Goal: Contribute content

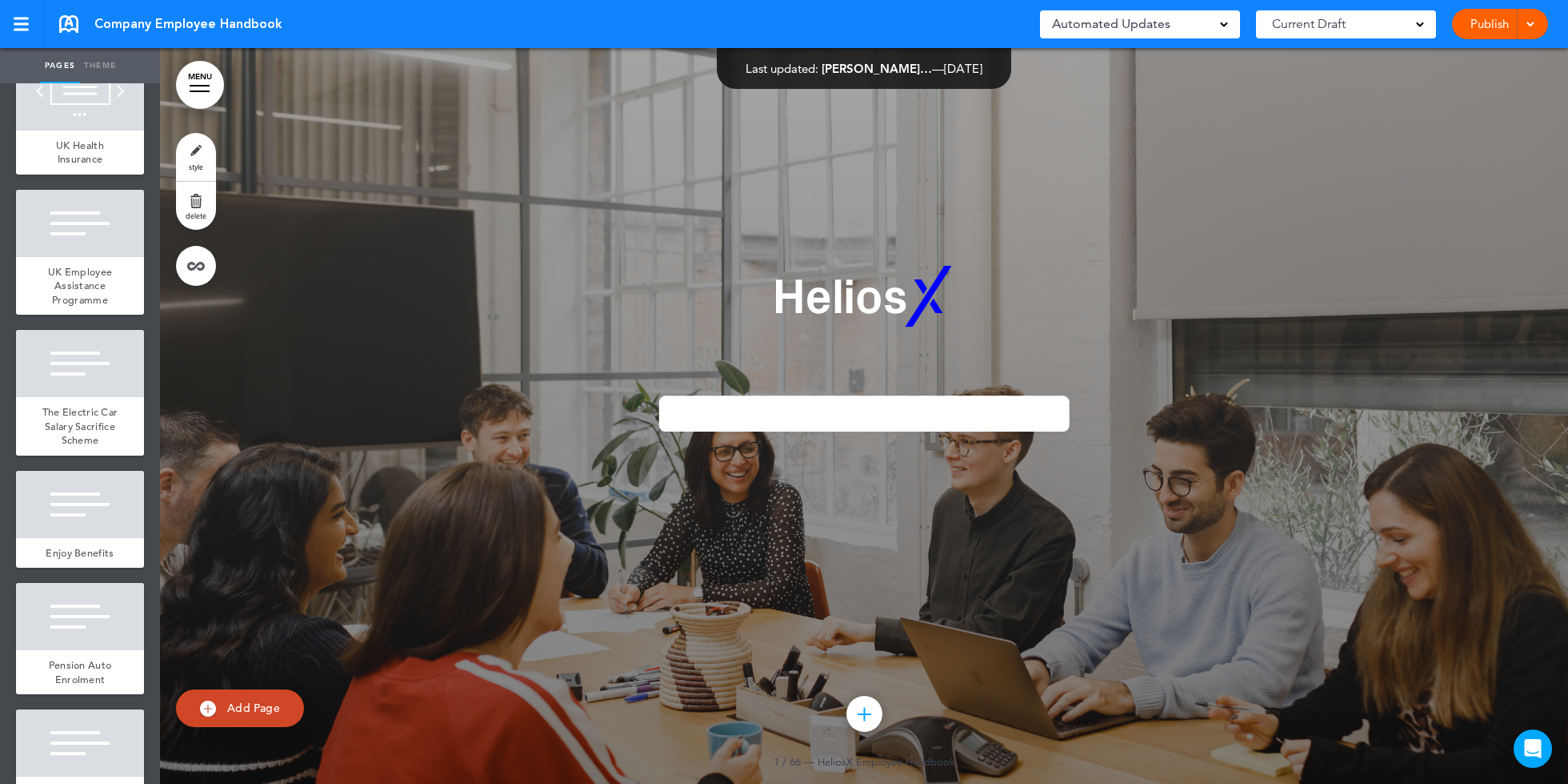
scroll to position [4177, 0]
click at [102, 473] on div at bounding box center [80, 506] width 128 height 67
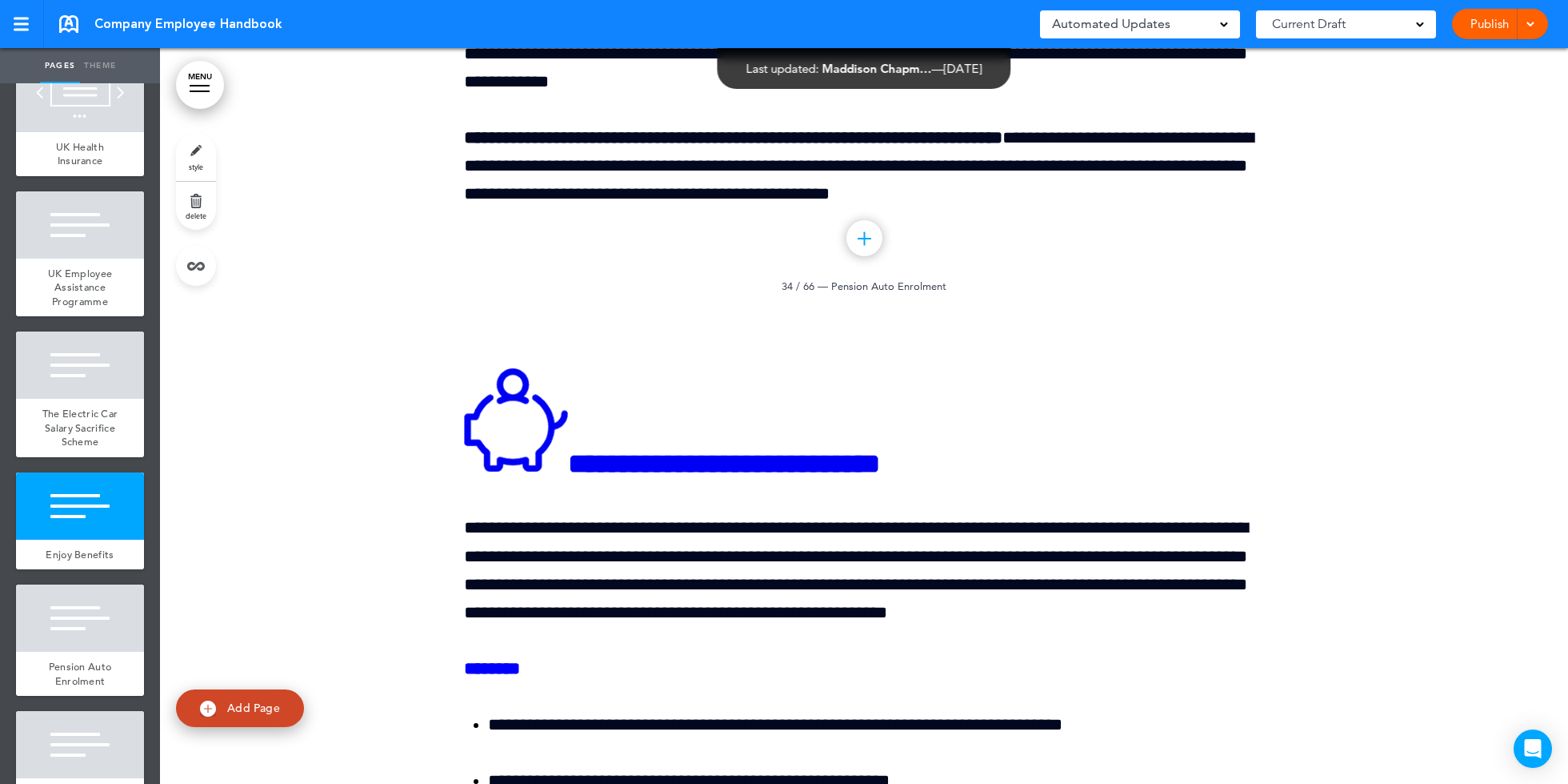
scroll to position [40065, 0]
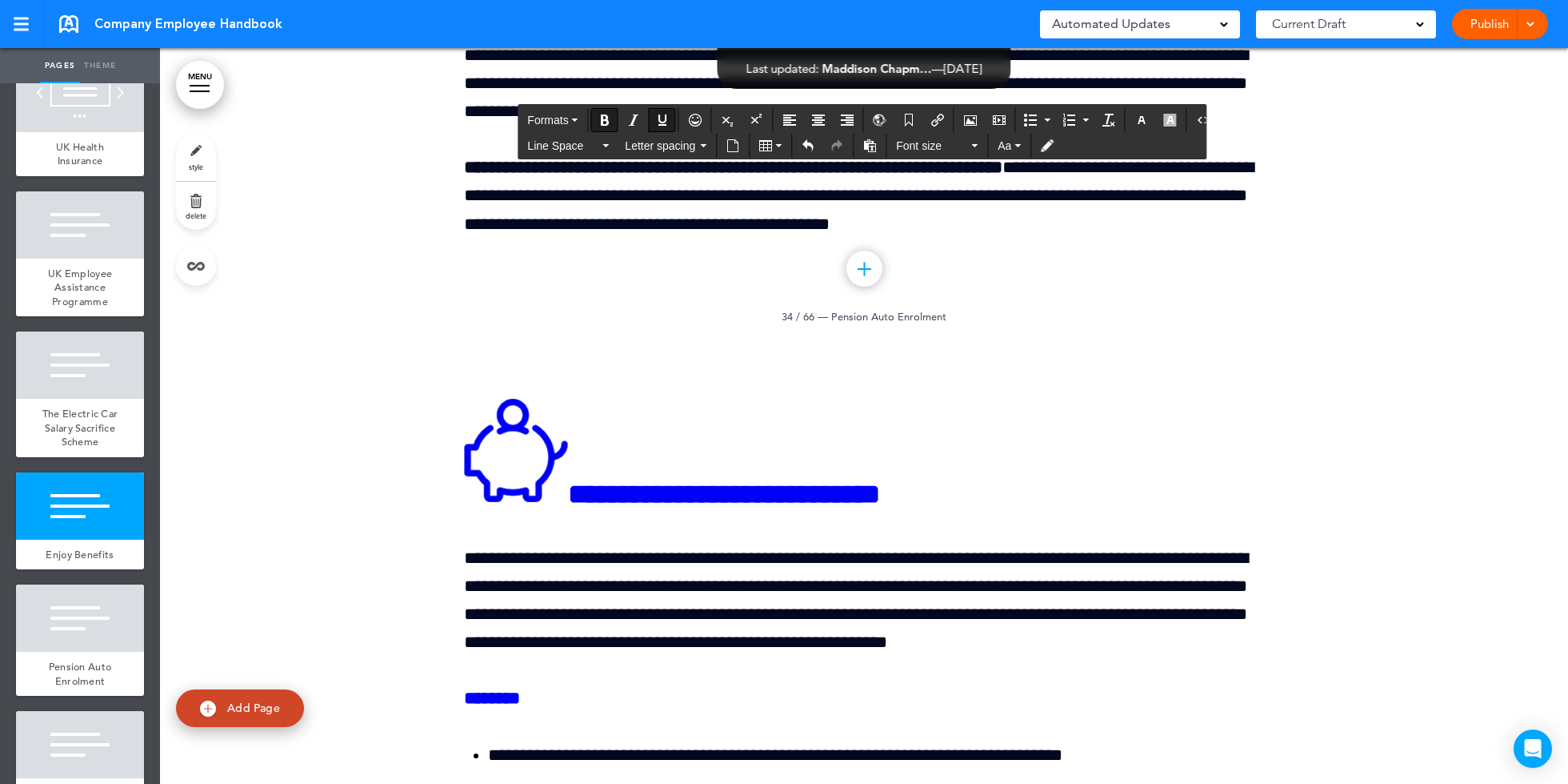
drag, startPoint x: 747, startPoint y: 494, endPoint x: 751, endPoint y: 455, distance: 39.2
drag, startPoint x: 751, startPoint y: 497, endPoint x: 759, endPoint y: 452, distance: 45.7
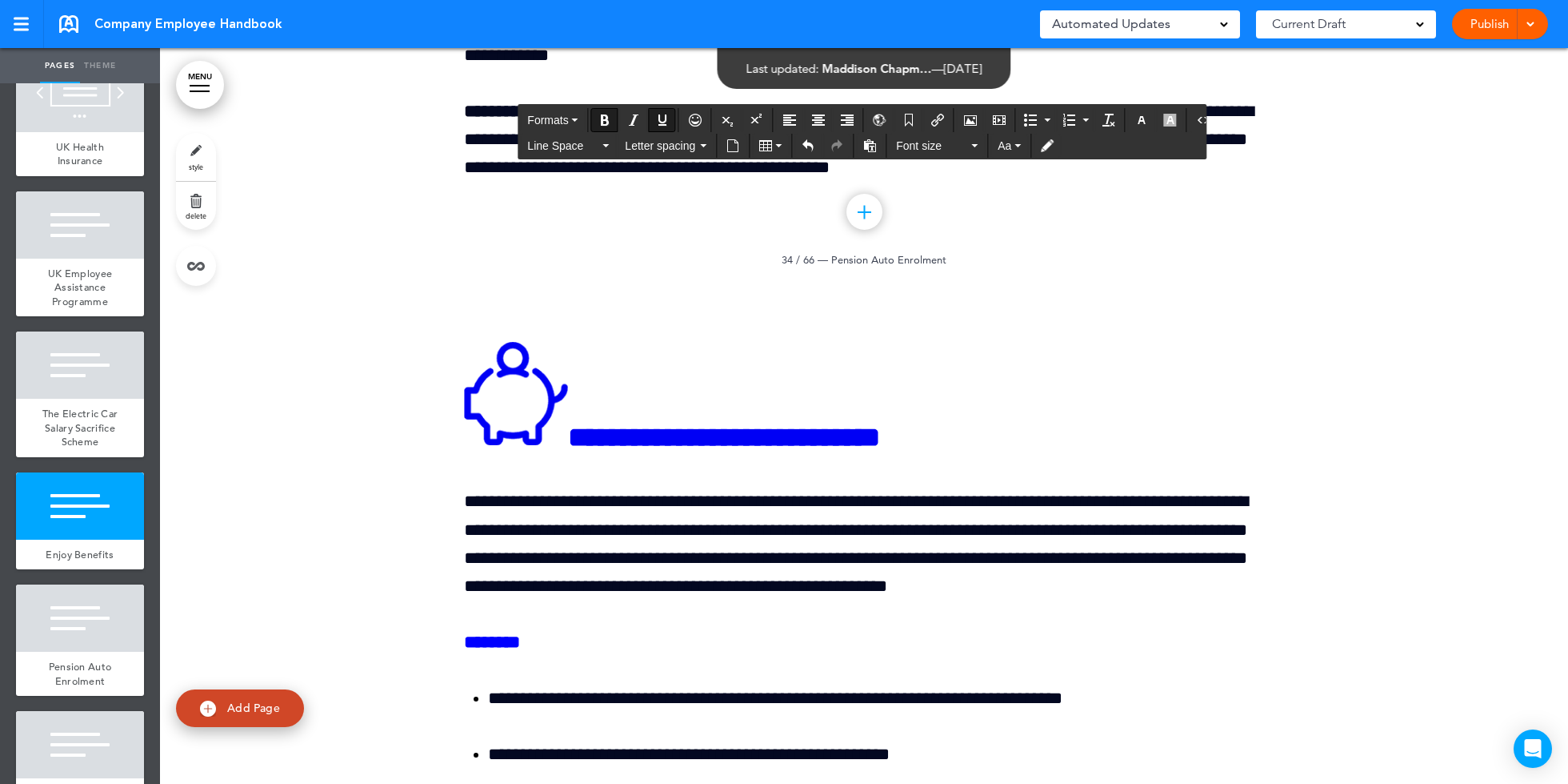
drag, startPoint x: 657, startPoint y: 489, endPoint x: 461, endPoint y: 489, distance: 196.0
click at [932, 124] on icon "Insert/edit airmason link" at bounding box center [937, 120] width 12 height 12
type input "**********"
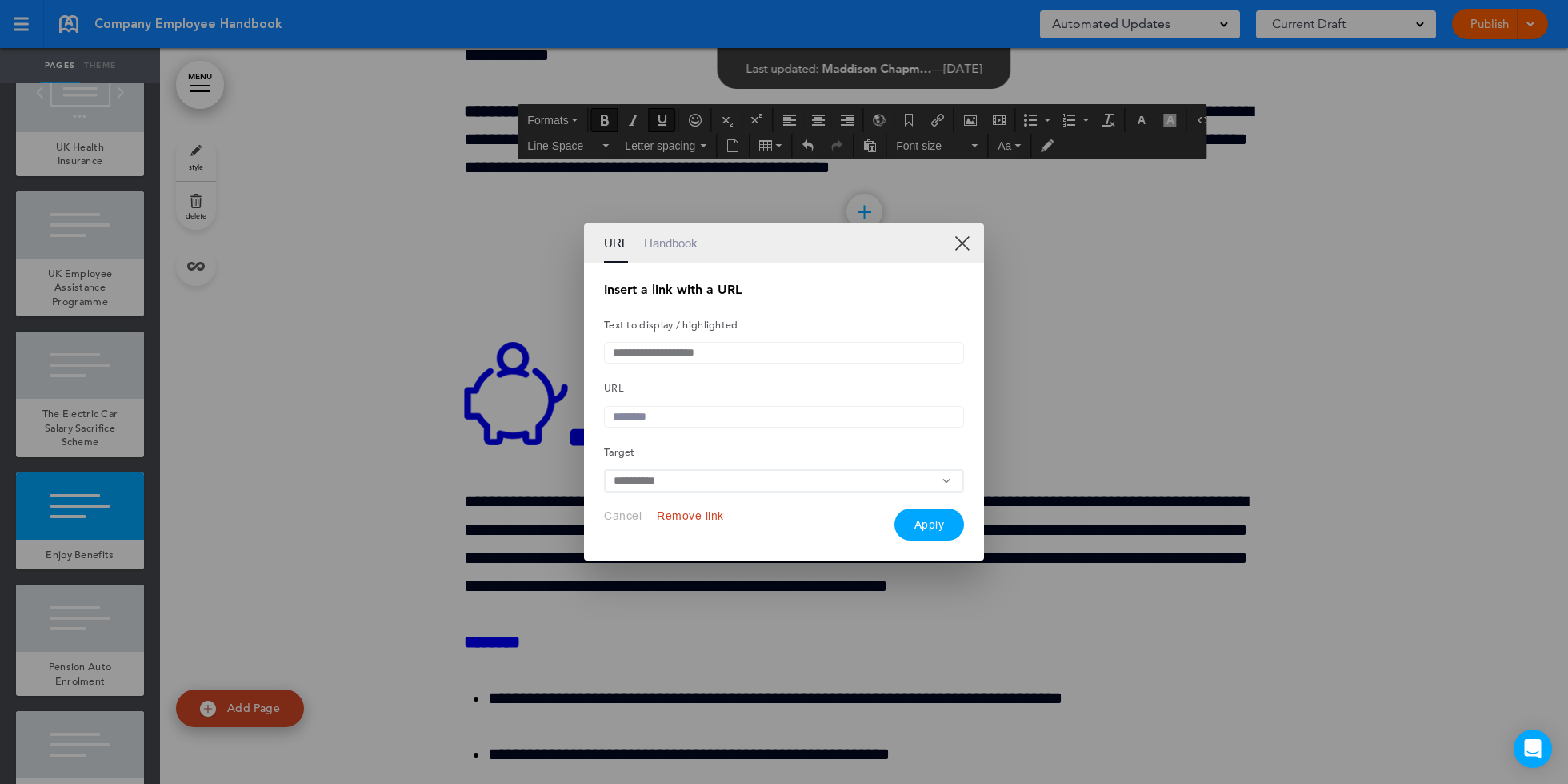
click at [725, 407] on input "text" at bounding box center [784, 417] width 360 height 22
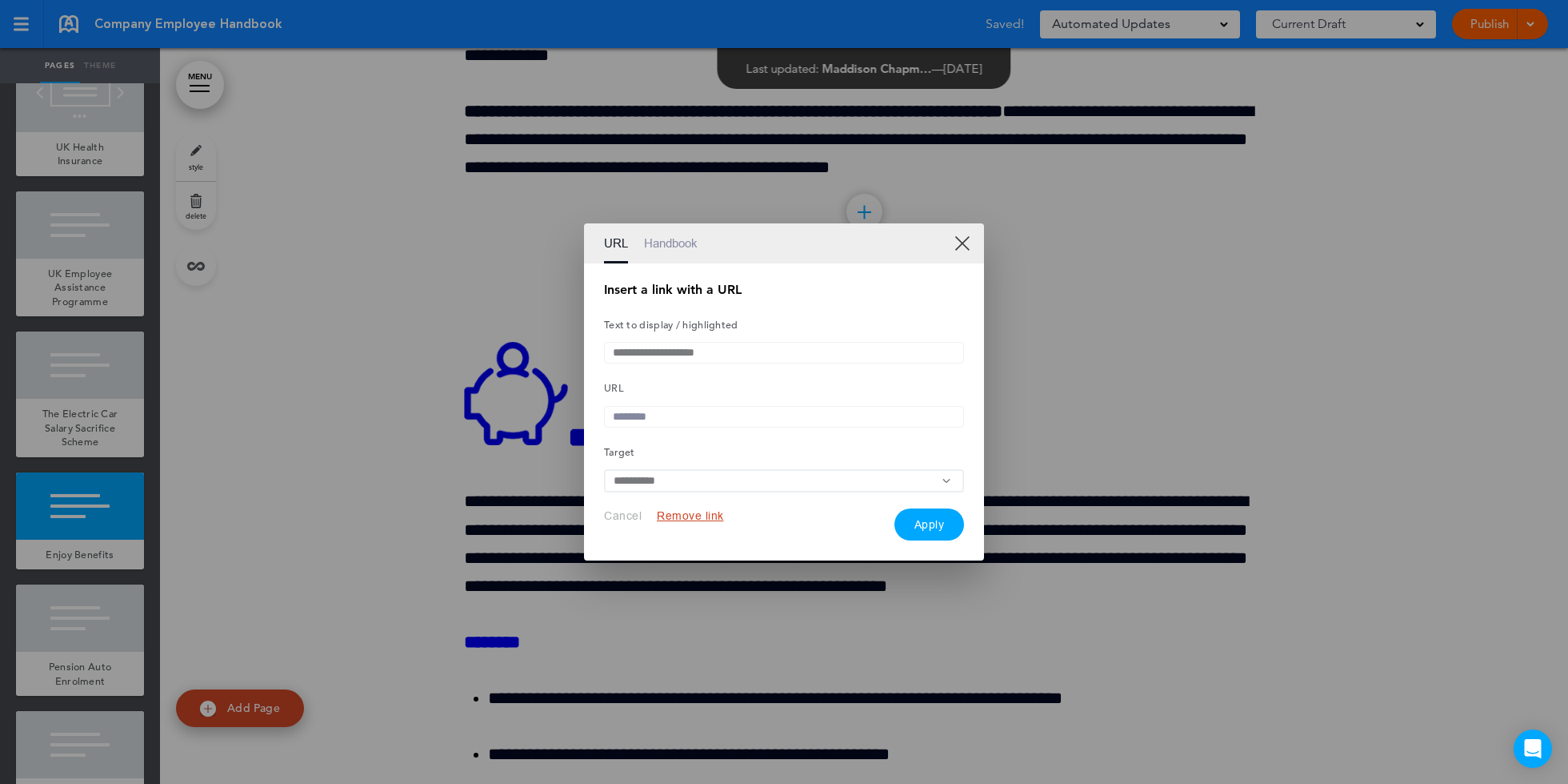
paste input "**********"
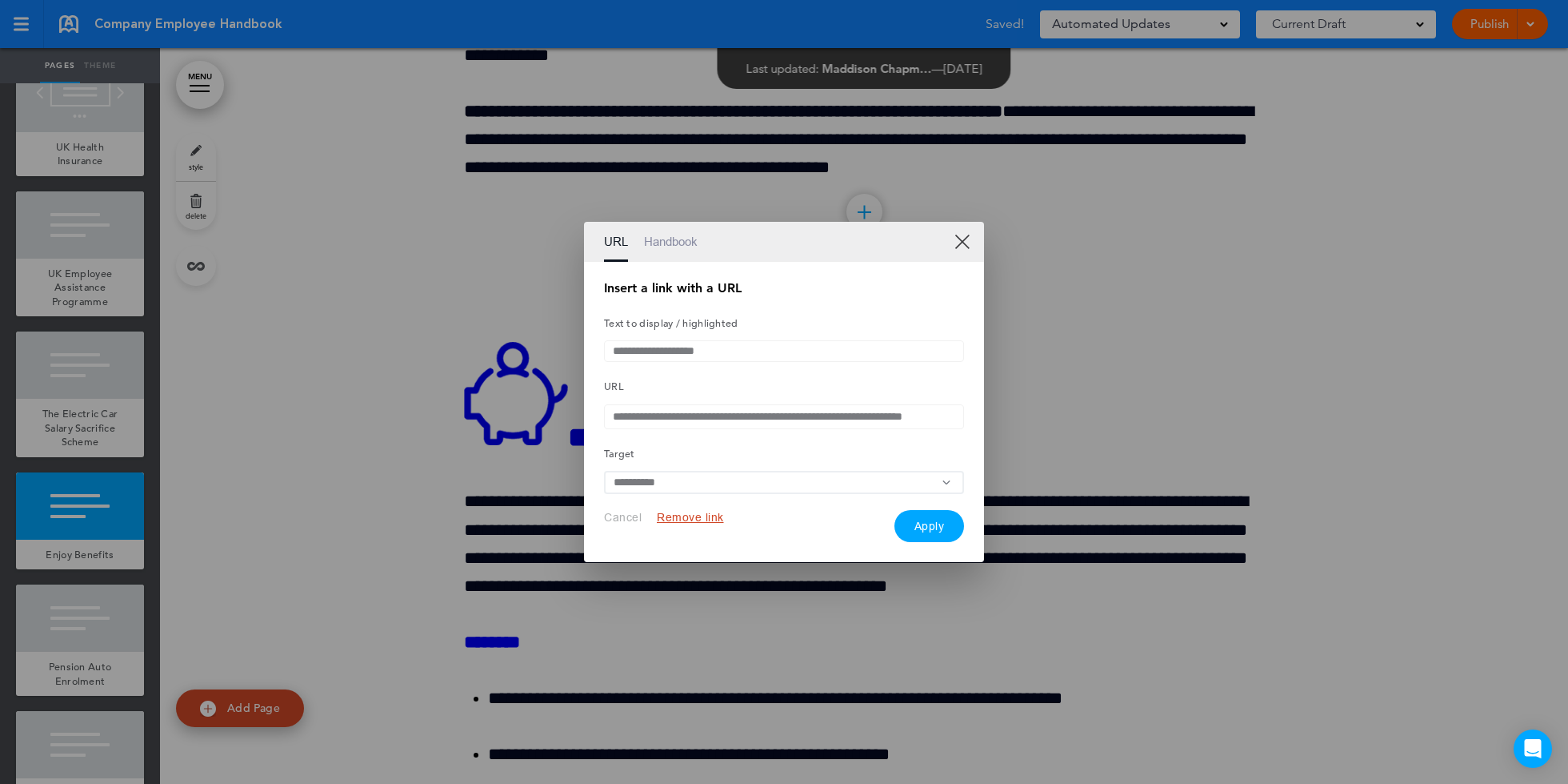
type input "**********"
click at [918, 525] on button "Apply" at bounding box center [929, 526] width 71 height 32
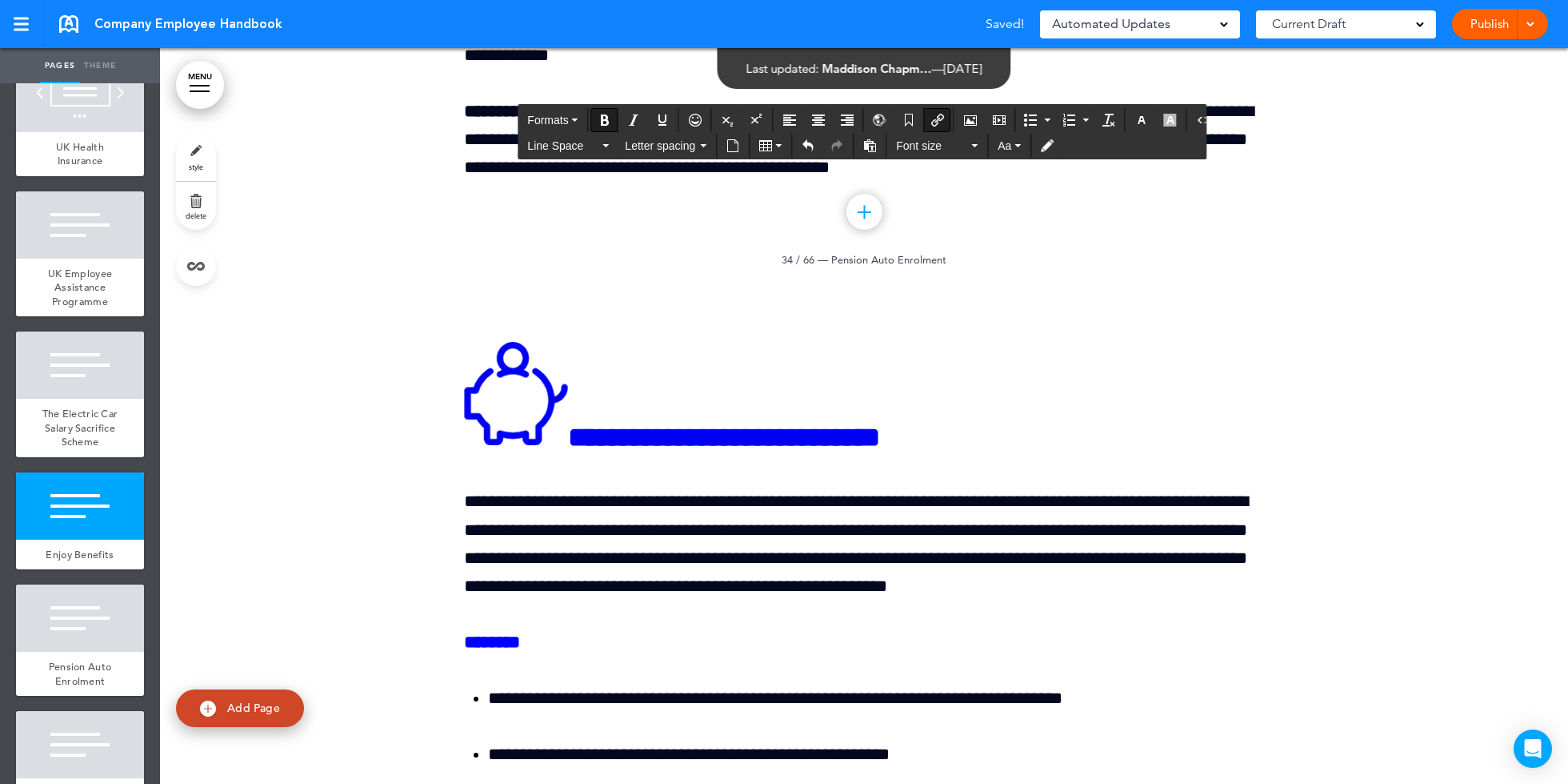
click at [1175, 27] on div "Publish Publish Preview Draft" at bounding box center [1500, 24] width 96 height 31
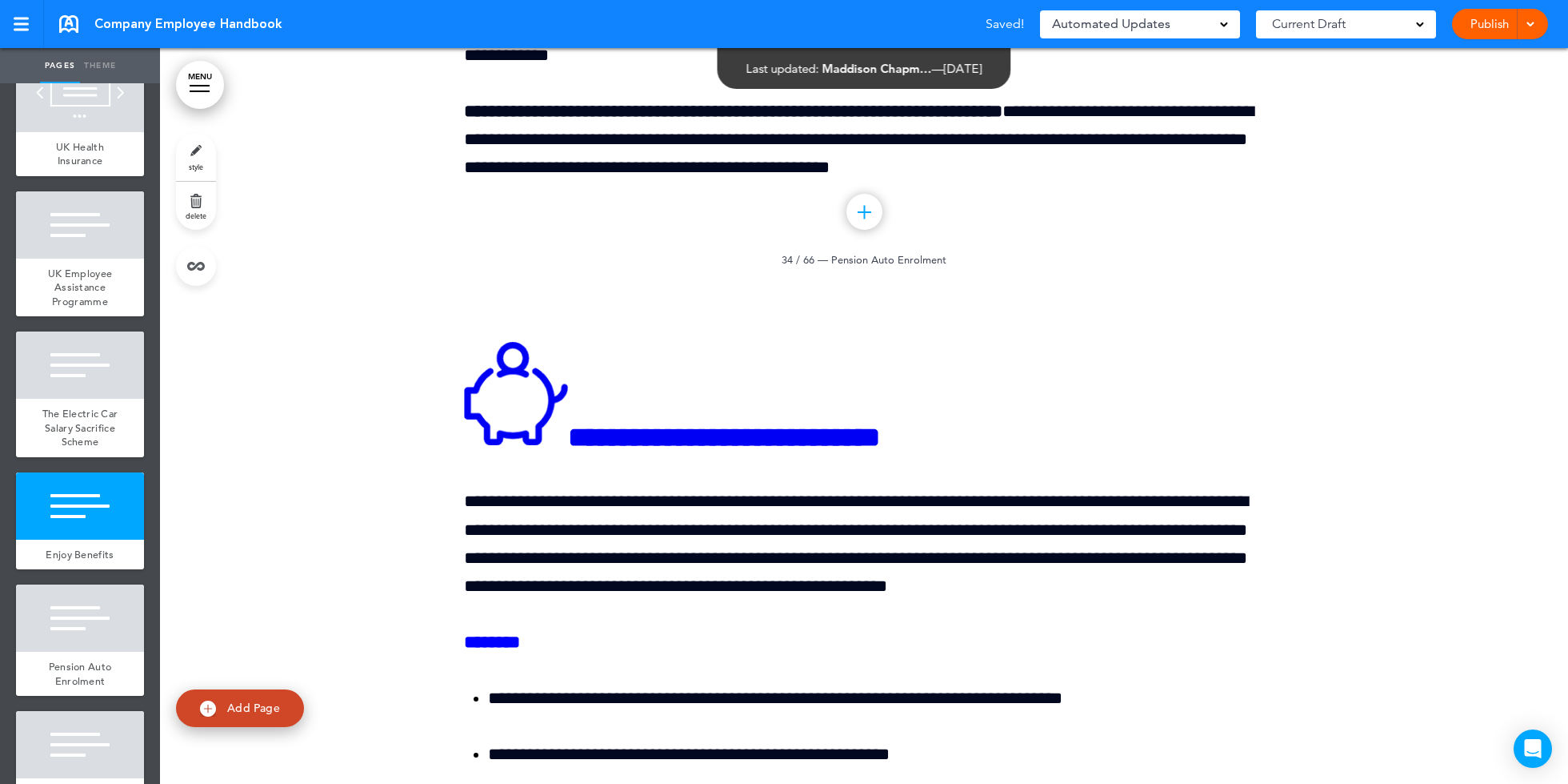
click at [1175, 24] on link "Publish" at bounding box center [1489, 24] width 51 height 31
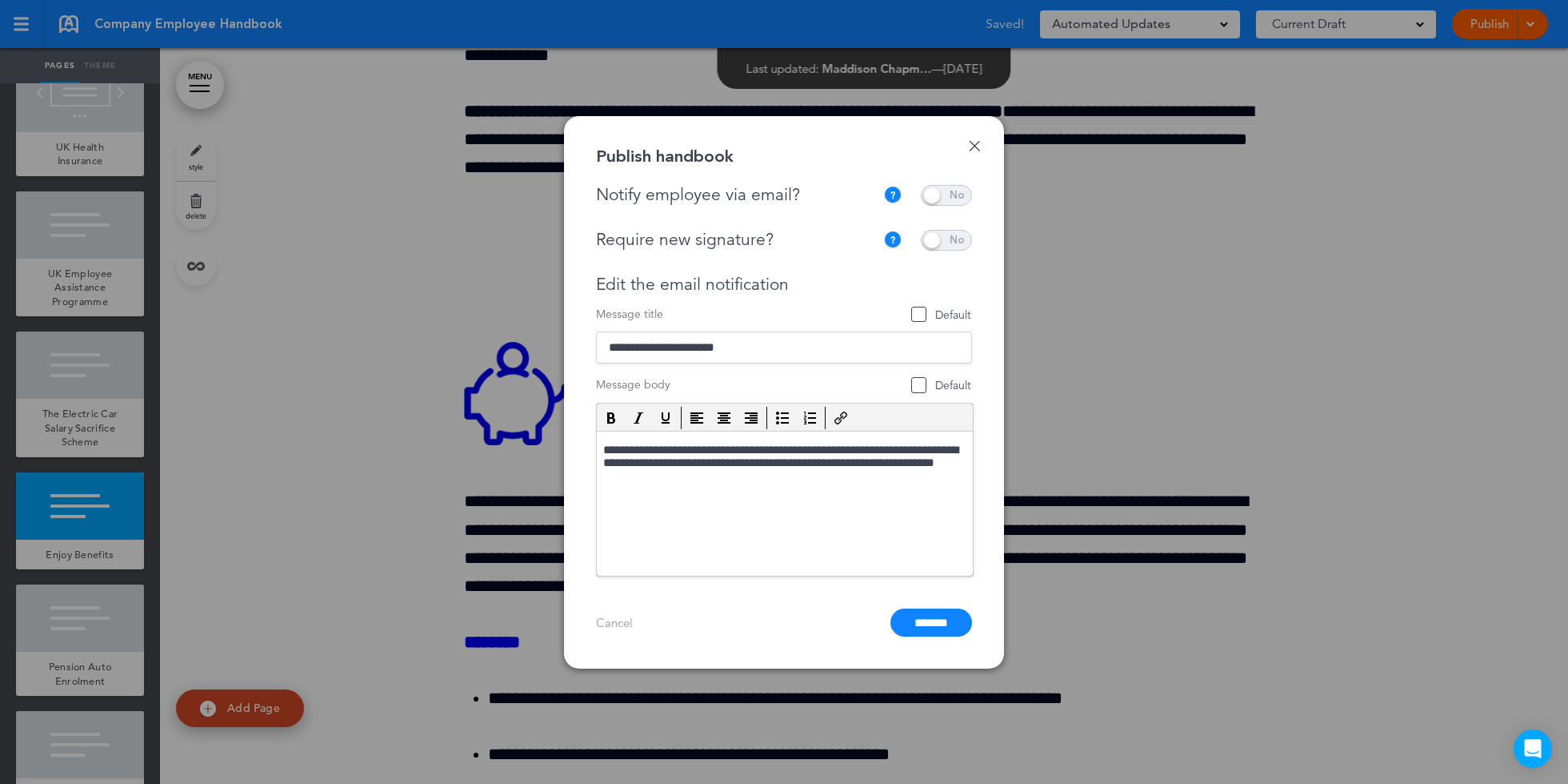
click at [956, 245] on span at bounding box center [947, 240] width 52 height 21
click at [956, 199] on span at bounding box center [947, 195] width 52 height 21
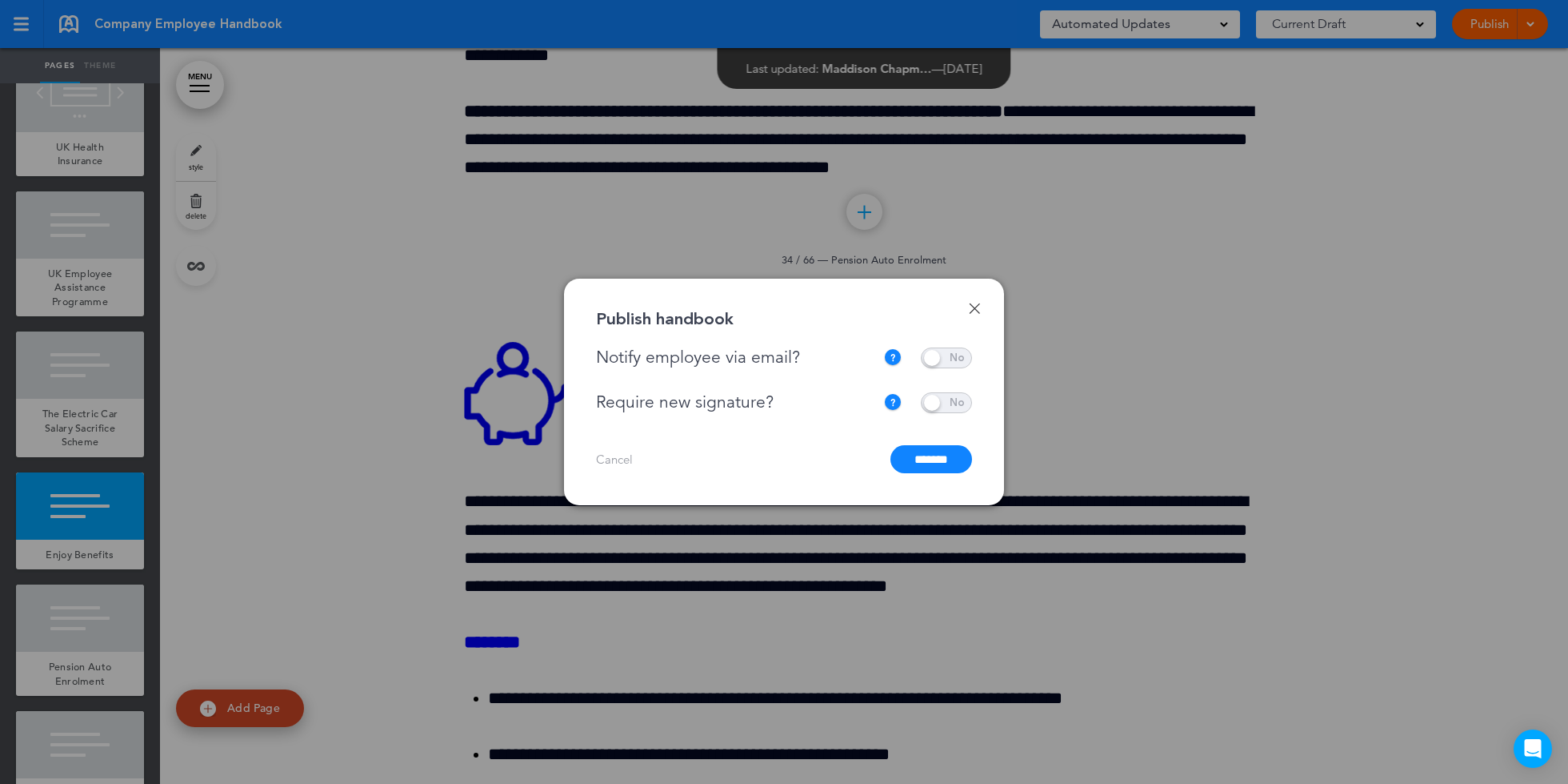
click at [918, 467] on input "*******" at bounding box center [932, 459] width 82 height 28
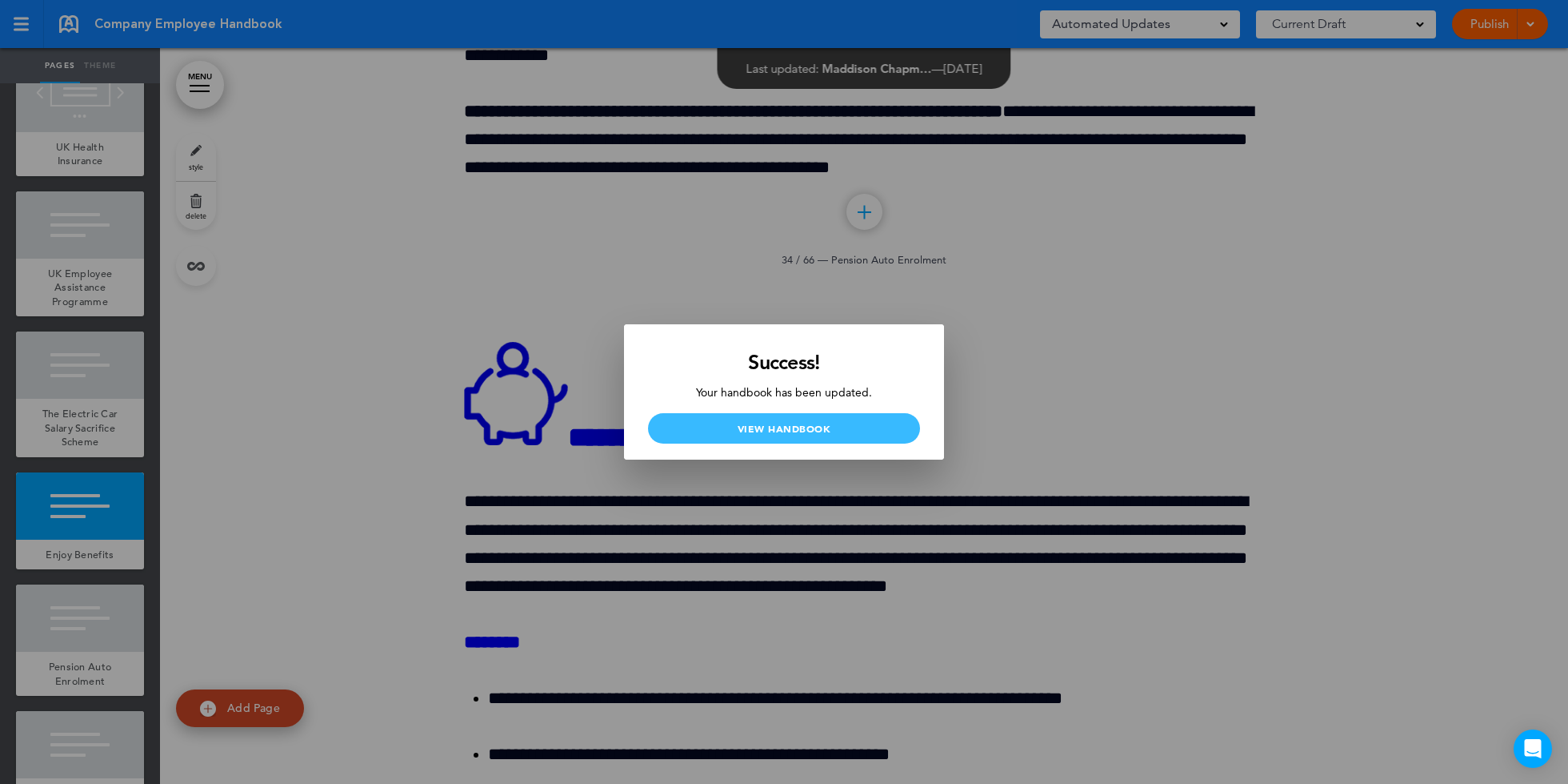
click at [879, 439] on link "View Handbook" at bounding box center [784, 428] width 272 height 31
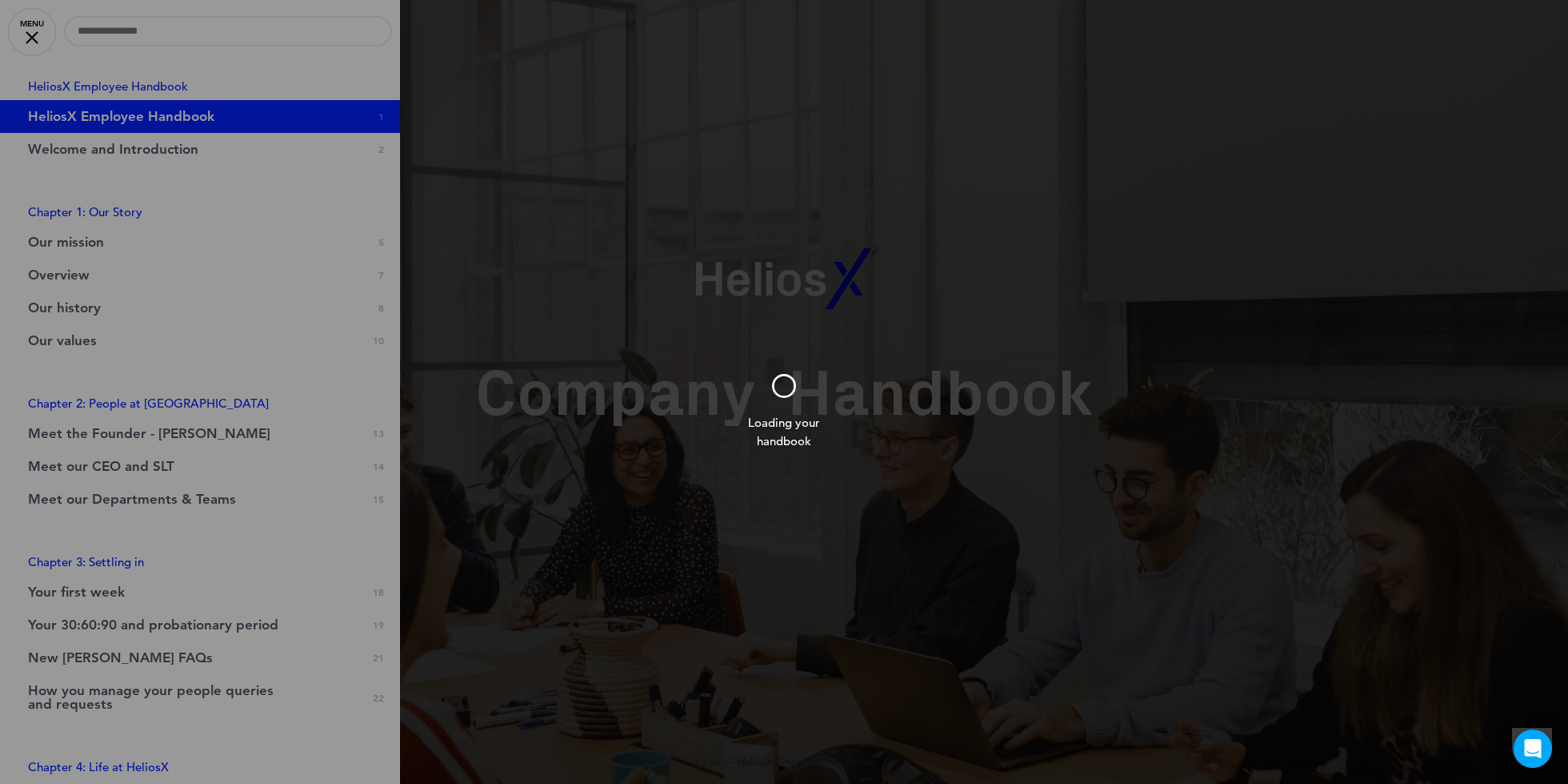
click at [113, 572] on div at bounding box center [784, 392] width 1568 height 784
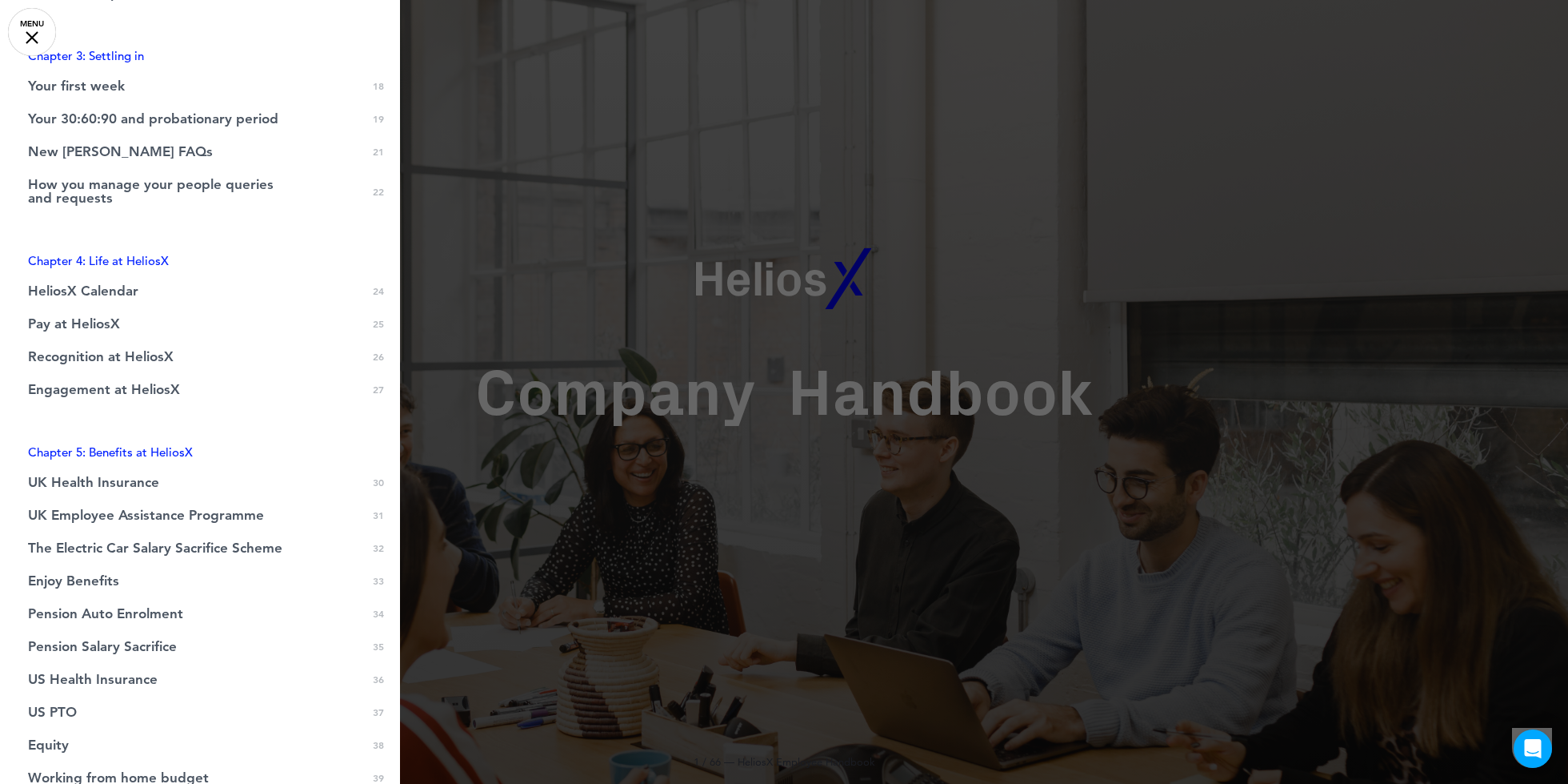
scroll to position [344, 0]
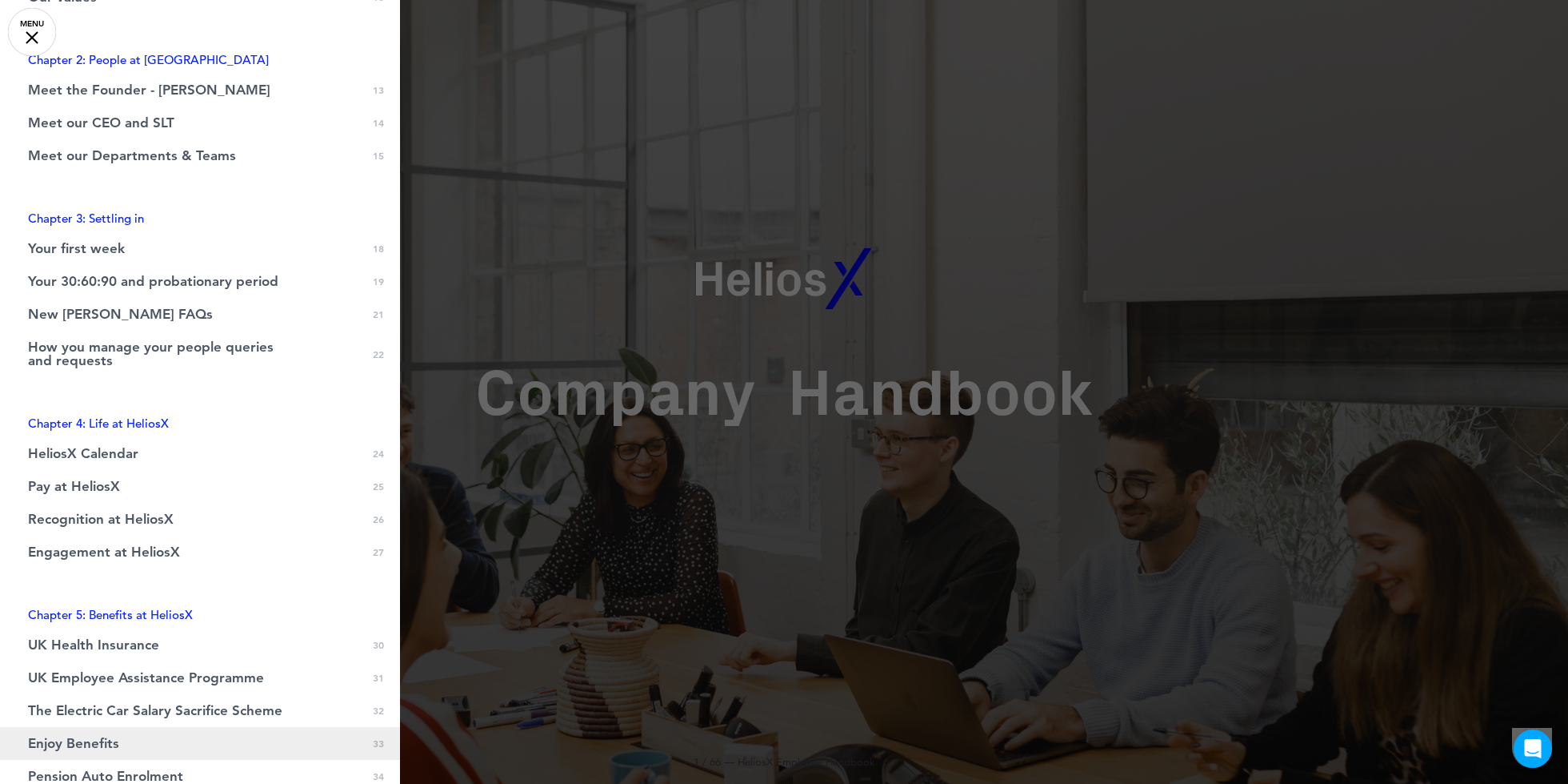
click at [113, 747] on span "Enjoy Benefits" at bounding box center [74, 743] width 92 height 13
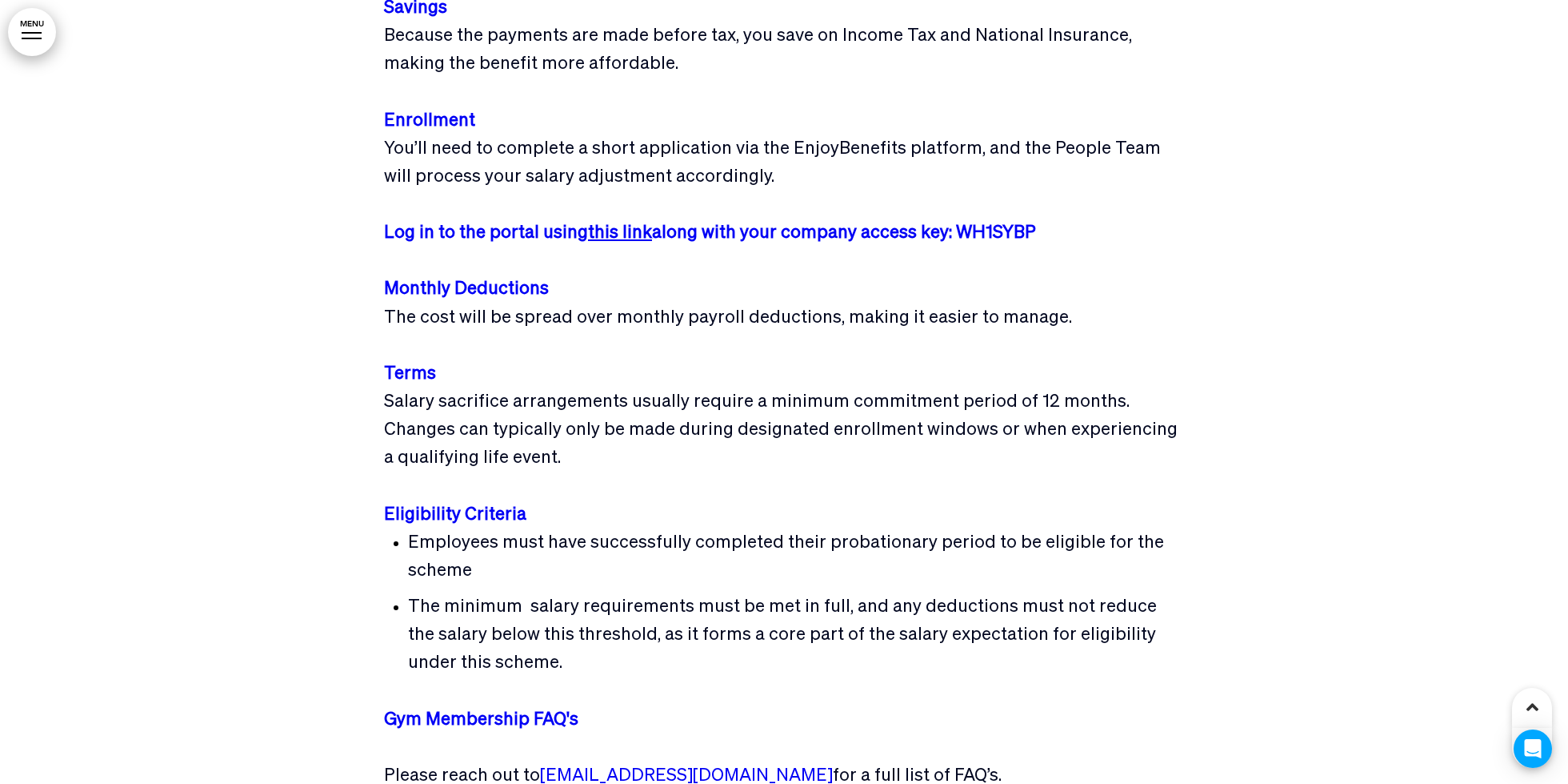
scroll to position [40678, 0]
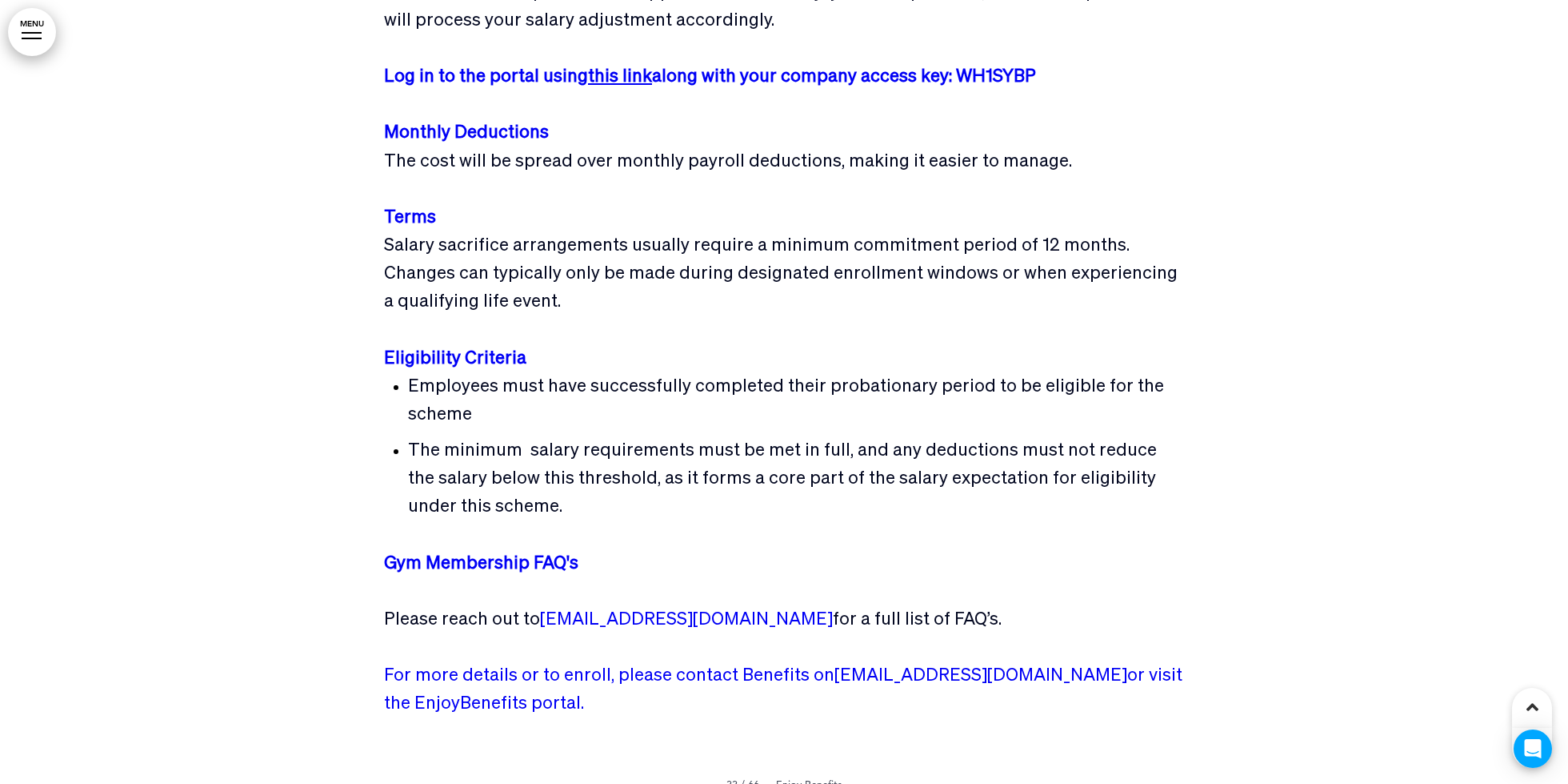
click at [495, 555] on strong "Gym Membership FAQ's﻿" at bounding box center [482, 563] width 195 height 17
